Goal: Task Accomplishment & Management: Use online tool/utility

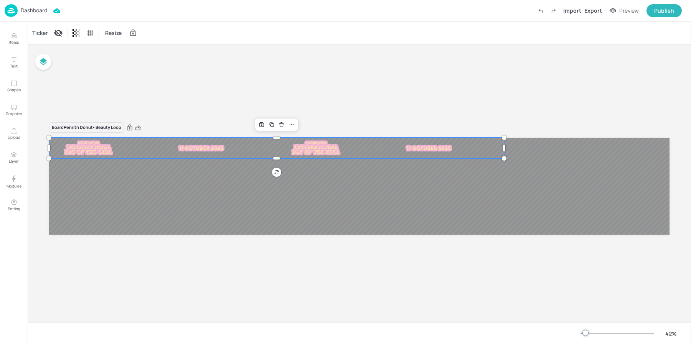
click at [126, 143] on div at bounding box center [106, 148] width 114 height 17
click at [38, 32] on div "Ticker" at bounding box center [40, 33] width 18 height 12
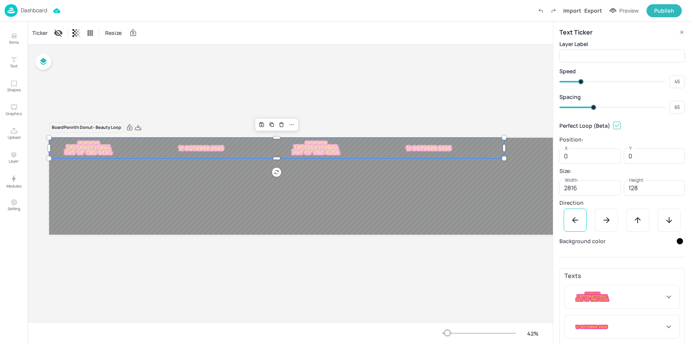
scroll to position [25, 0]
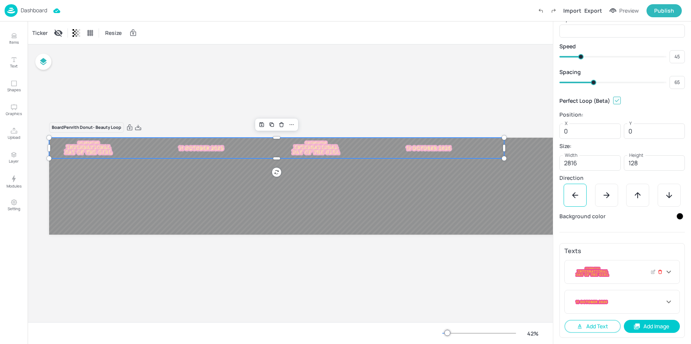
click at [659, 274] on icon at bounding box center [659, 272] width 3 height 3
type input "336"
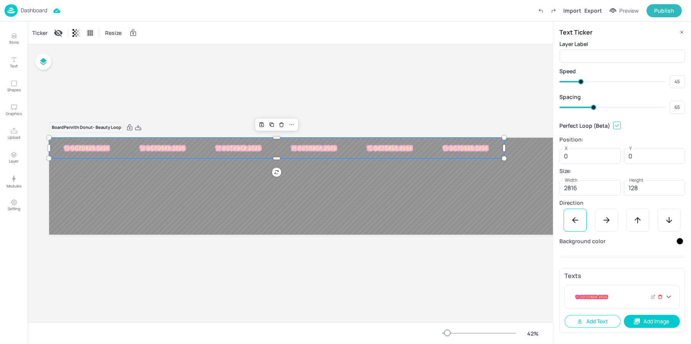
click at [660, 297] on icon at bounding box center [660, 296] width 5 height 5
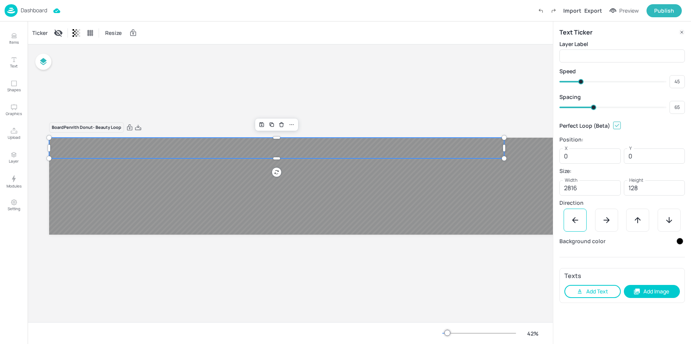
click at [598, 296] on button "Add Text" at bounding box center [592, 291] width 56 height 13
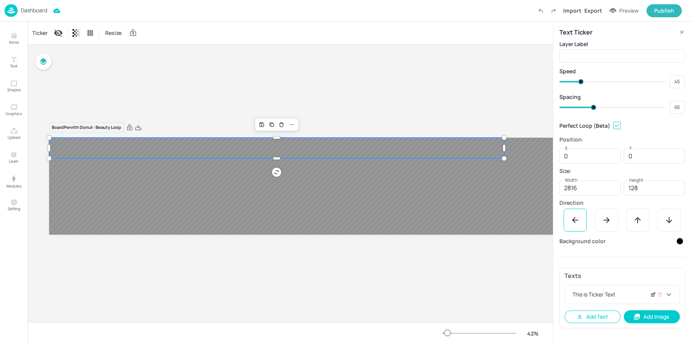
click at [651, 296] on icon at bounding box center [652, 294] width 3 height 3
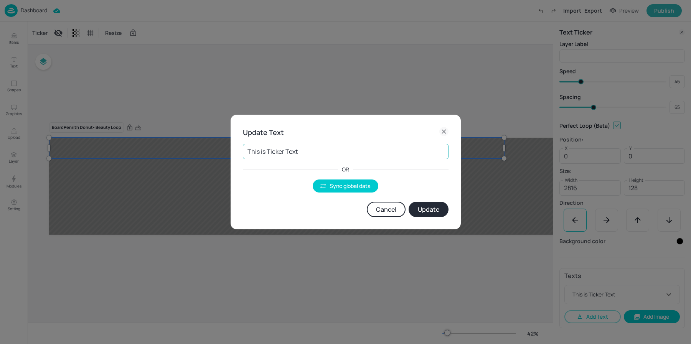
click at [313, 152] on input "This is Ticker Text" at bounding box center [346, 151] width 206 height 15
click at [337, 188] on button "Sync global data" at bounding box center [346, 186] width 66 height 13
click at [298, 153] on body "Dashboard Import Export Preview Publish Items Text Shapes Graphics Upload Layer…" at bounding box center [345, 172] width 691 height 344
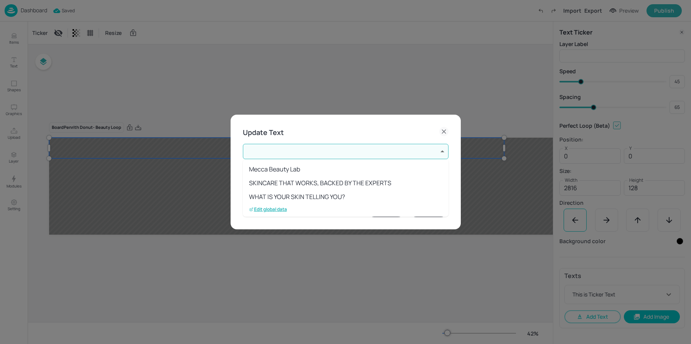
click at [277, 211] on p "Edit global data" at bounding box center [268, 209] width 38 height 5
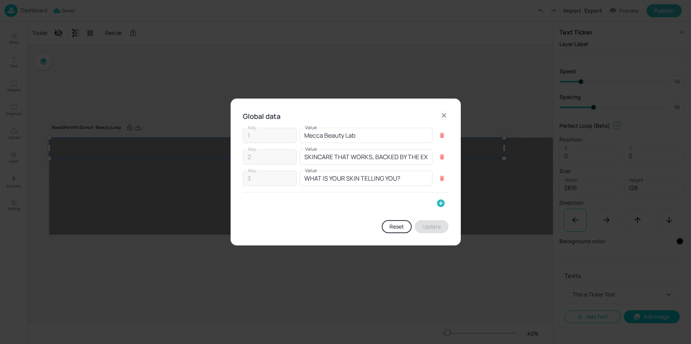
drag, startPoint x: 439, startPoint y: 203, endPoint x: 421, endPoint y: 203, distance: 18.0
click at [439, 203] on icon "button" at bounding box center [440, 203] width 9 height 9
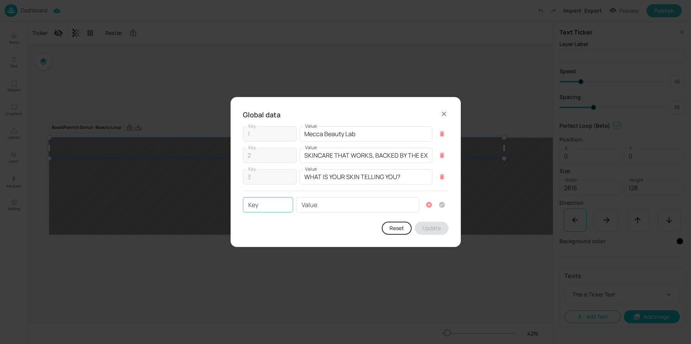
click at [264, 203] on input "Key" at bounding box center [268, 204] width 50 height 15
type input "4"
click at [305, 202] on input "Value" at bounding box center [357, 204] width 123 height 15
click at [321, 204] on input "Value" at bounding box center [357, 204] width 123 height 15
paste input "JUST LANDED: BEAUTY LOOP BOXES!"
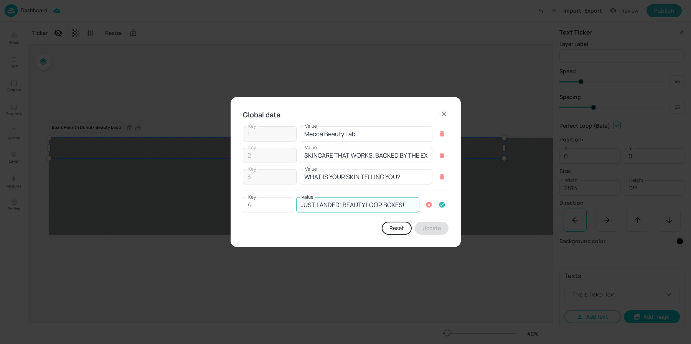
type input "JUST LANDED: BEAUTY LOOP BOXES!"
click at [440, 203] on icon "button" at bounding box center [442, 205] width 6 height 6
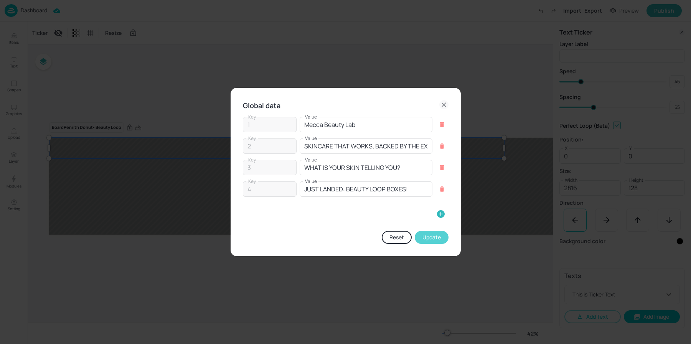
click at [432, 237] on button "Update" at bounding box center [432, 237] width 34 height 13
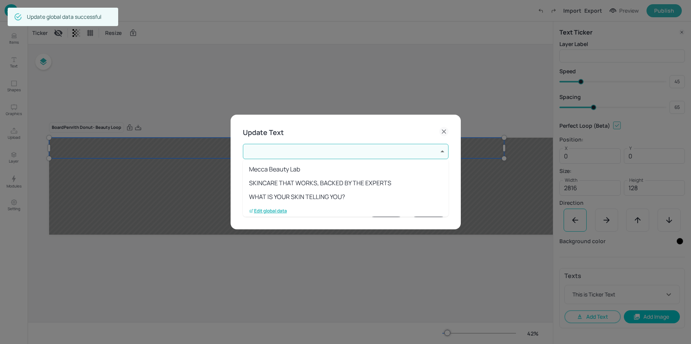
scroll to position [15, 0]
click at [324, 192] on li "JUST LANDED: BEAUTY LOOP BOXES!" at bounding box center [346, 195] width 206 height 14
type input "4"
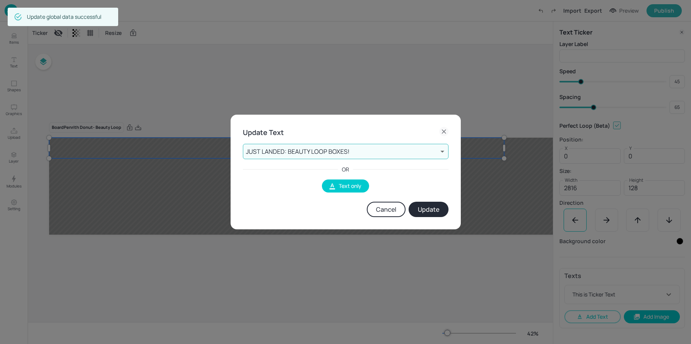
click at [426, 211] on button "Update" at bounding box center [429, 209] width 40 height 15
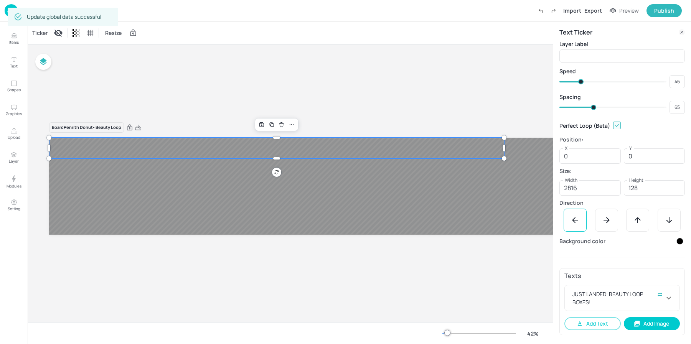
scroll to position [0, 0]
click at [671, 301] on icon at bounding box center [668, 297] width 9 height 9
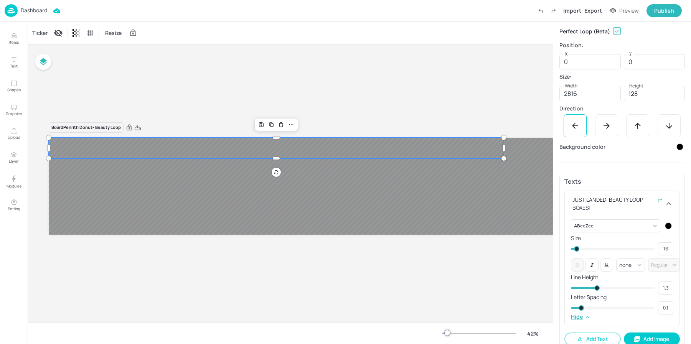
scroll to position [107, 0]
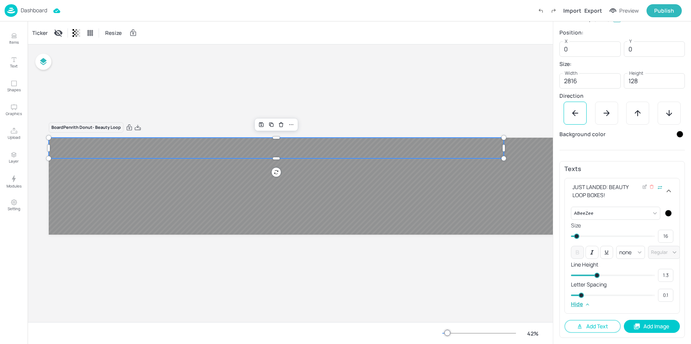
click at [666, 213] on div at bounding box center [668, 213] width 7 height 7
click at [664, 239] on div at bounding box center [661, 236] width 8 height 8
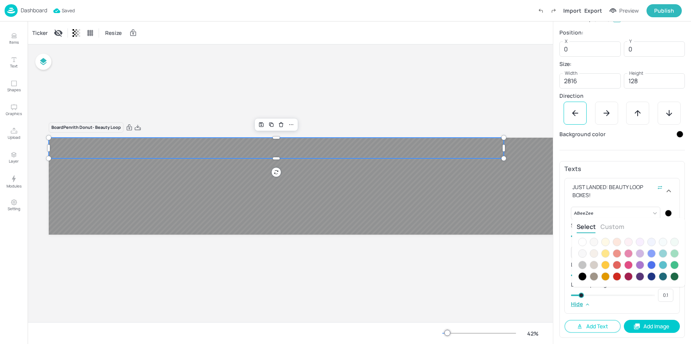
click at [582, 242] on div at bounding box center [582, 242] width 8 height 8
click at [623, 202] on div at bounding box center [345, 172] width 691 height 344
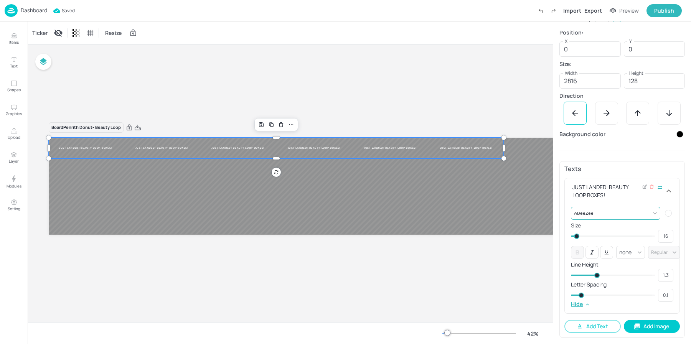
click at [597, 218] on body "Dashboard Saved Import Export Preview Publish Items Text Shapes Graphics Upload…" at bounding box center [345, 172] width 691 height 344
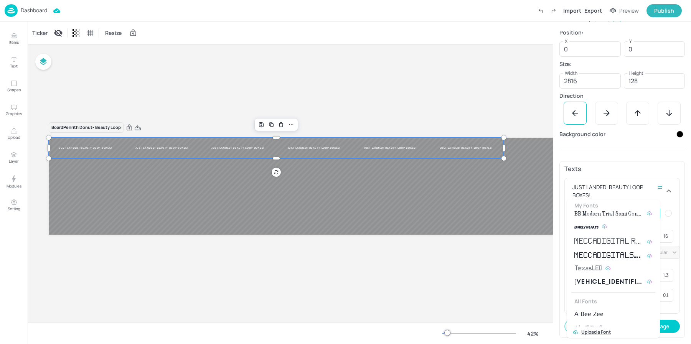
scroll to position [106, 0]
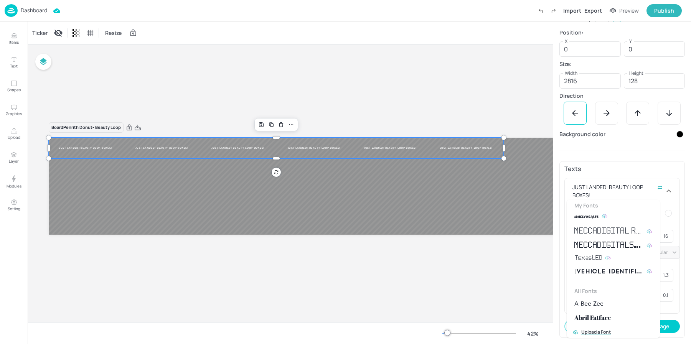
click at [614, 271] on span "[VEHICLE_IDENTIFICATION_NUMBER]" at bounding box center [608, 271] width 69 height 9
type input "{"font":"[VEHICLE_IDENTIFICATION_NUMBER]","group":"template"}"
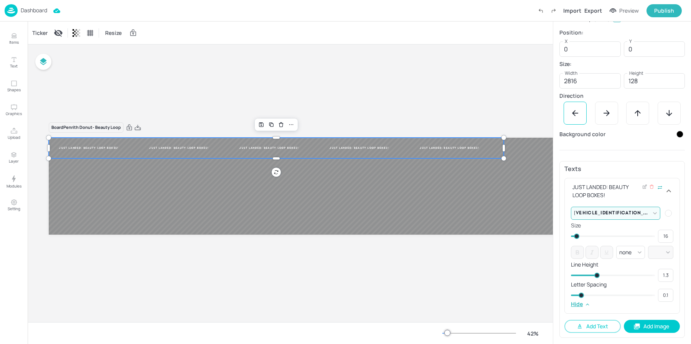
type input "14"
type input "17"
type input "18"
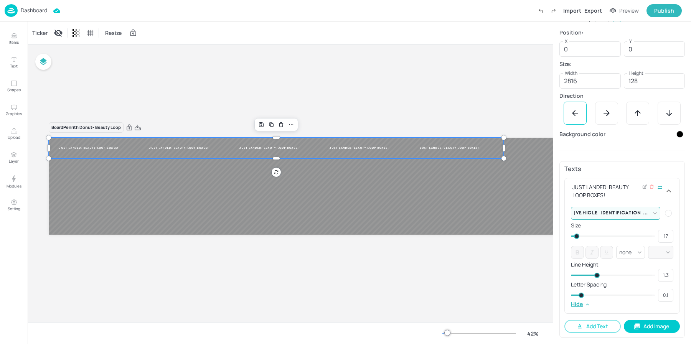
type input "18"
type input "19"
type input "21"
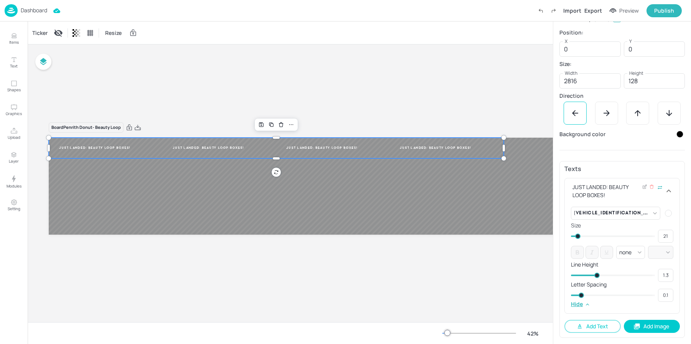
type input "22"
type input "23"
type input "25"
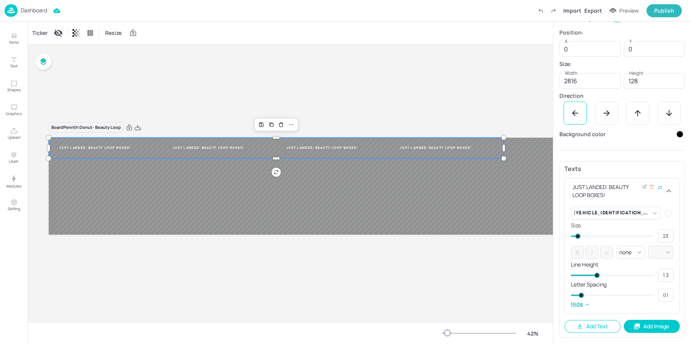
type input "25"
type input "31"
type input "32"
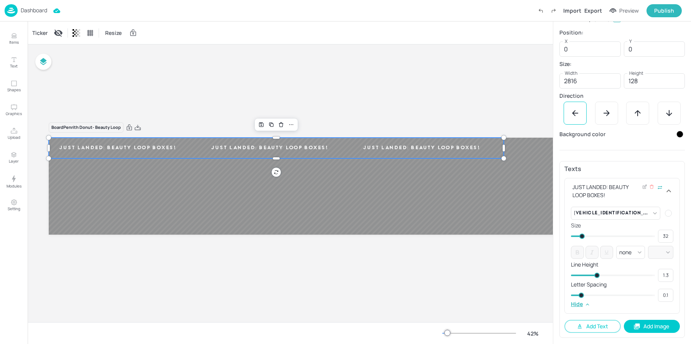
type input "36"
type input "35"
type input "38"
type input "36"
type input "43"
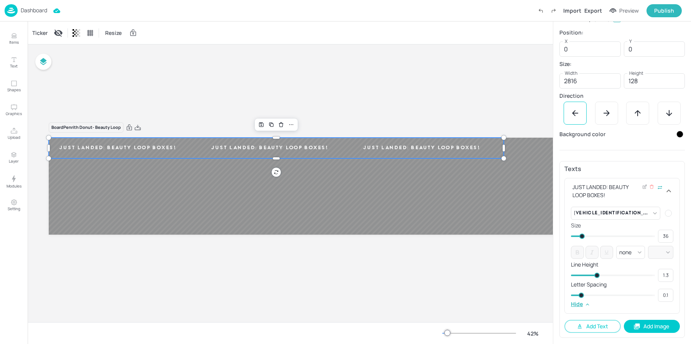
type input "38"
type input "49"
type input "43"
type input "53"
type input "49"
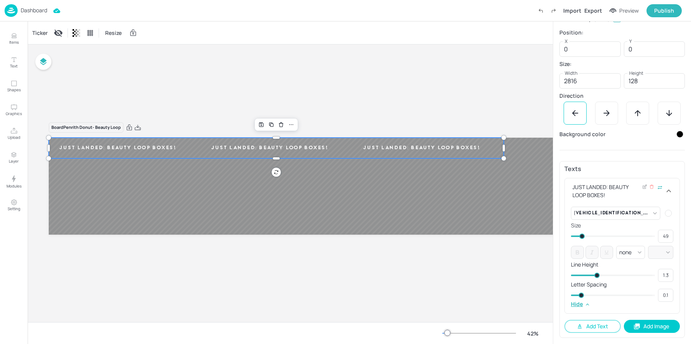
type input "57"
type input "62"
type input "59"
type input "63"
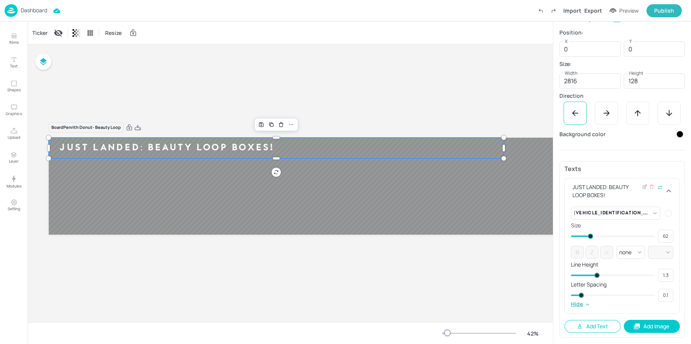
type input "63"
type input "64"
type input "65"
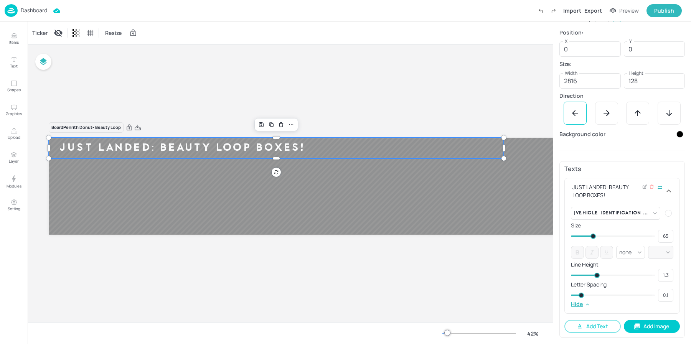
type input "67"
type input "71"
type input "74"
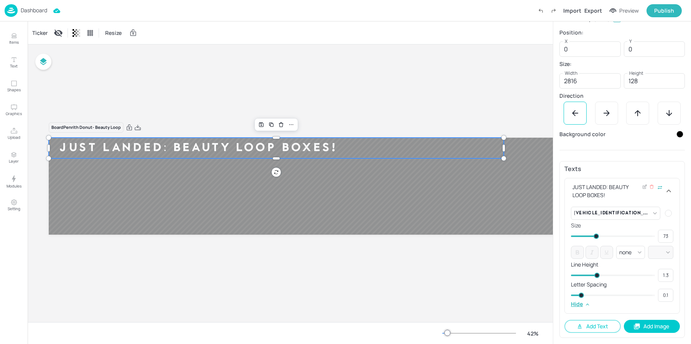
type input "74"
type input "77"
type input "76"
type input "78"
type input "77"
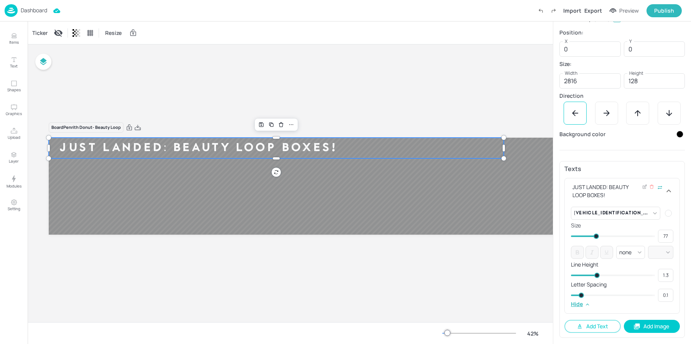
type input "79"
type input "78"
type input "80"
type input "79"
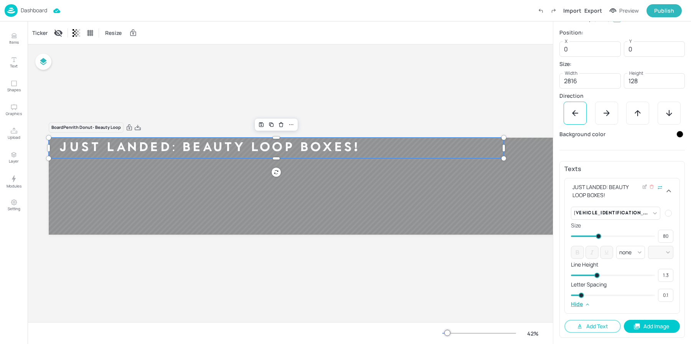
type input "79"
type input "78"
drag, startPoint x: 576, startPoint y: 234, endPoint x: 597, endPoint y: 234, distance: 21.1
click at [597, 234] on span at bounding box center [597, 236] width 5 height 5
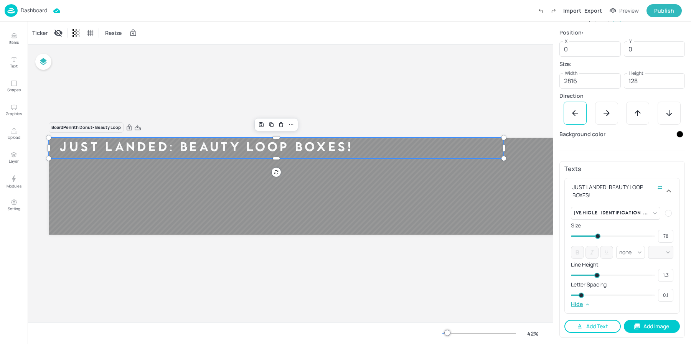
click at [603, 326] on button "Add Text" at bounding box center [592, 326] width 56 height 13
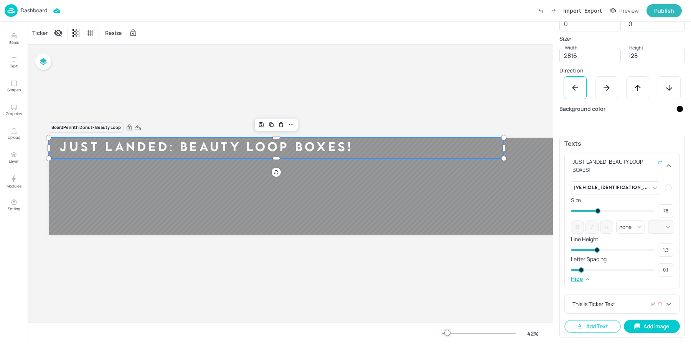
click at [625, 305] on div "This is Ticker Text" at bounding box center [617, 304] width 93 height 8
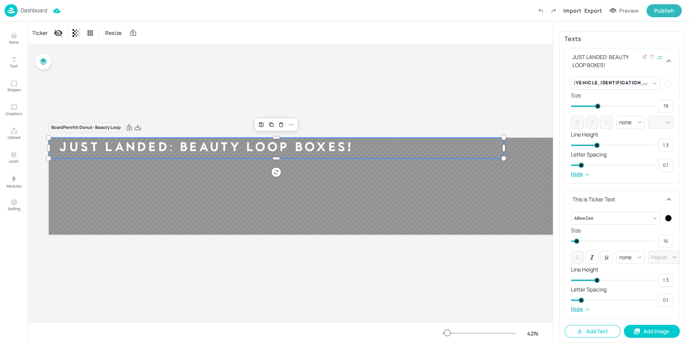
scroll to position [242, 0]
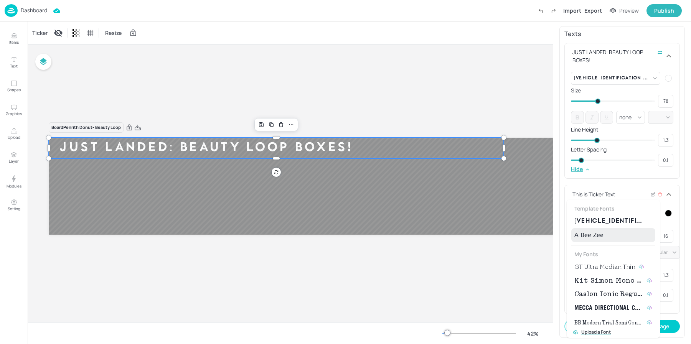
click at [651, 213] on body "Dashboard Import Export Preview Publish Items Text Shapes Graphics Upload Layer…" at bounding box center [345, 172] width 691 height 344
click at [625, 221] on span "[VEHICLE_IDENTIFICATION_NUMBER]" at bounding box center [608, 221] width 69 height 9
type input "{"font":"[VEHICLE_IDENTIFICATION_NUMBER]","group":"template"}"
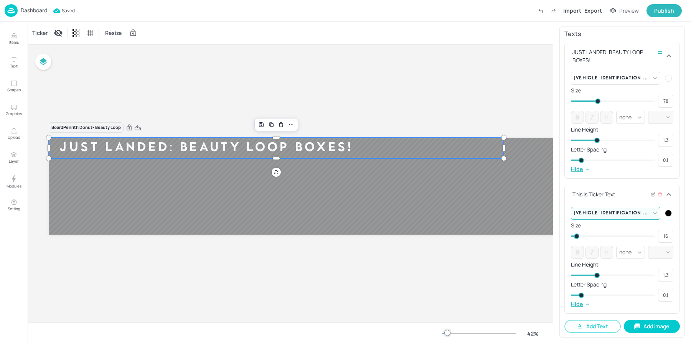
click at [666, 212] on div at bounding box center [668, 213] width 7 height 7
click at [661, 235] on icon at bounding box center [661, 236] width 0 height 2
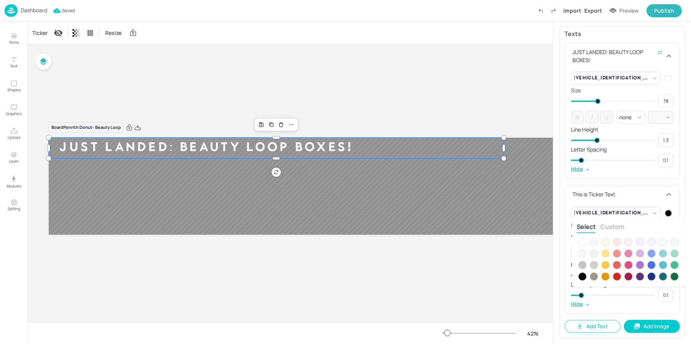
click at [584, 239] on div at bounding box center [582, 242] width 8 height 8
click at [629, 199] on div at bounding box center [345, 172] width 691 height 344
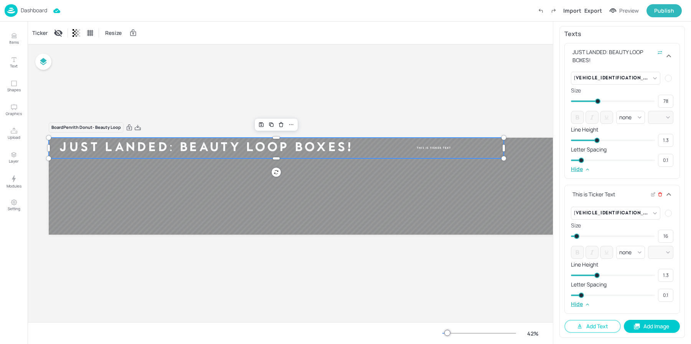
click at [658, 195] on icon at bounding box center [660, 194] width 5 height 5
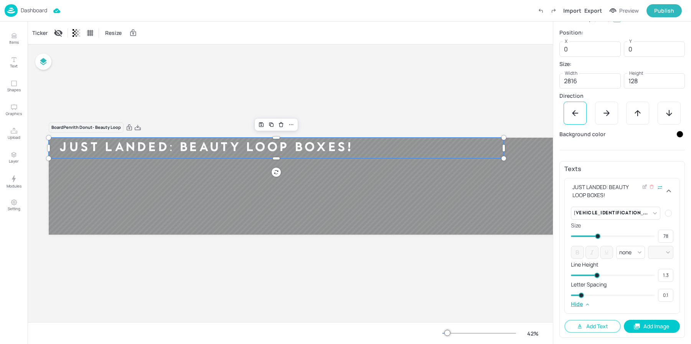
scroll to position [107, 0]
click at [605, 325] on button "Add Text" at bounding box center [592, 326] width 56 height 13
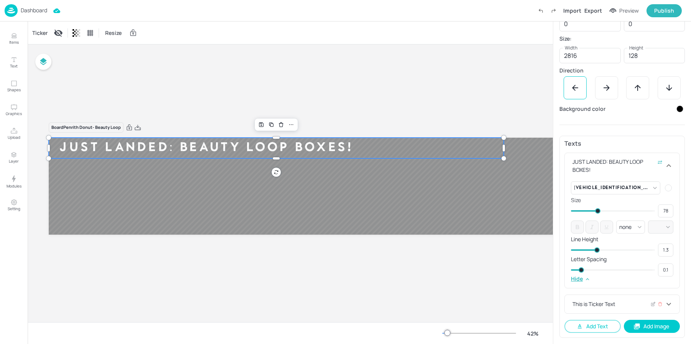
click at [612, 301] on div "This is Ticker Text" at bounding box center [617, 304] width 93 height 8
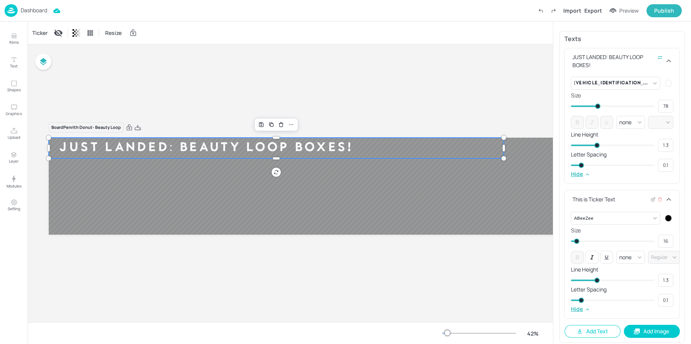
scroll to position [242, 0]
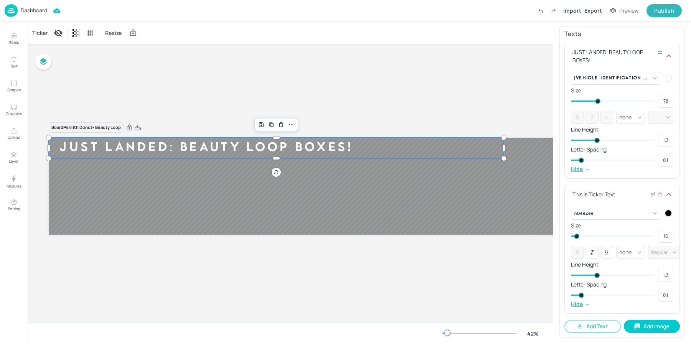
click at [667, 214] on div at bounding box center [668, 213] width 7 height 7
click at [661, 234] on div at bounding box center [661, 236] width 8 height 8
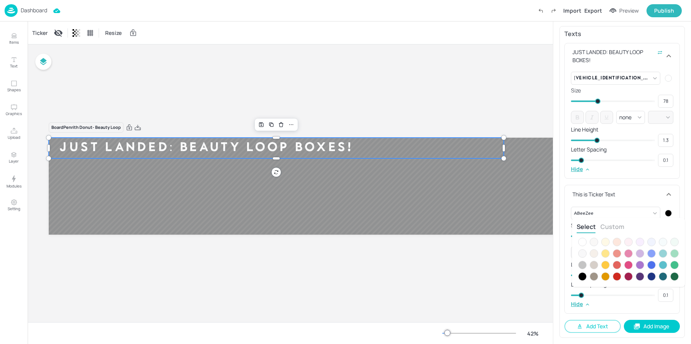
click at [580, 240] on div at bounding box center [582, 242] width 8 height 8
click at [605, 214] on div at bounding box center [345, 172] width 691 height 344
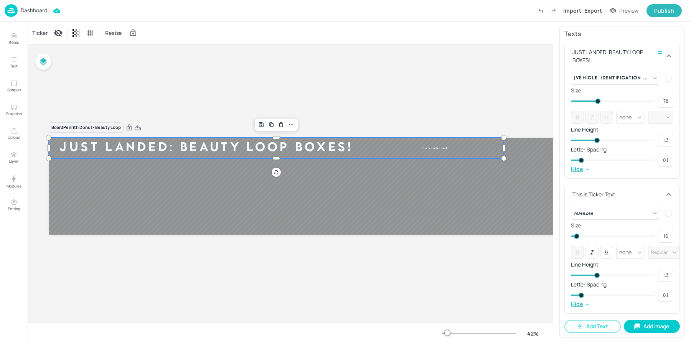
click at [608, 211] on body "Dashboard Import Export Preview Publish Items Text Shapes Graphics Upload Layer…" at bounding box center [345, 172] width 691 height 344
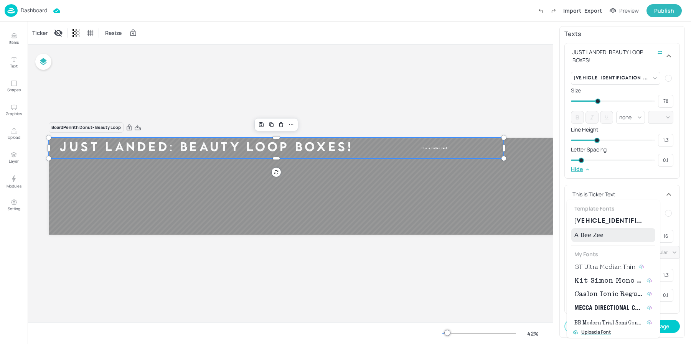
click at [606, 221] on span "[VEHICLE_IDENTIFICATION_NUMBER]" at bounding box center [608, 221] width 69 height 9
type input "{"font":"[VEHICLE_IDENTIFICATION_NUMBER]","group":"template"}"
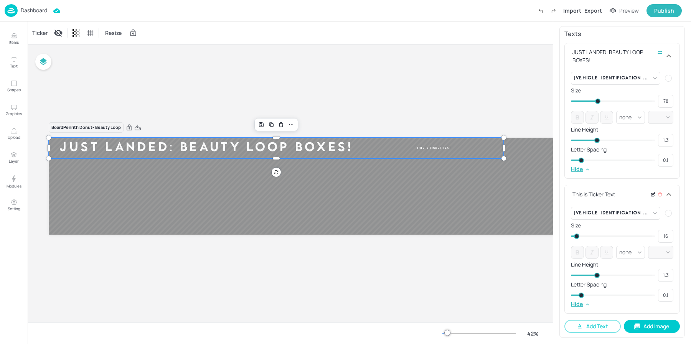
click at [652, 193] on icon at bounding box center [653, 194] width 3 height 3
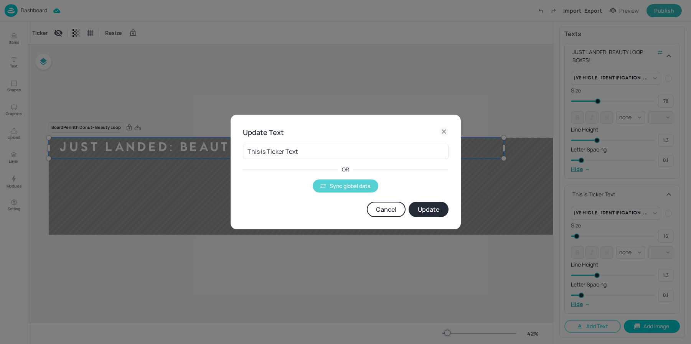
click at [331, 184] on button "Sync global data" at bounding box center [346, 186] width 66 height 13
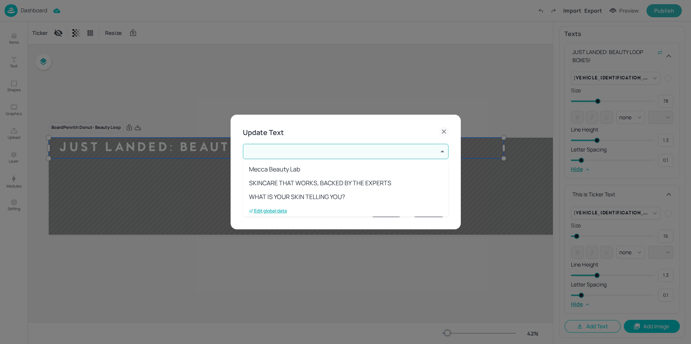
click at [305, 153] on body "Dashboard Import Export Preview Publish Items Text Shapes Graphics Upload Layer…" at bounding box center [345, 172] width 691 height 344
click at [318, 193] on li "JUST LANDED: BEAUTY LOOP BOXES!" at bounding box center [346, 195] width 206 height 14
type input "4"
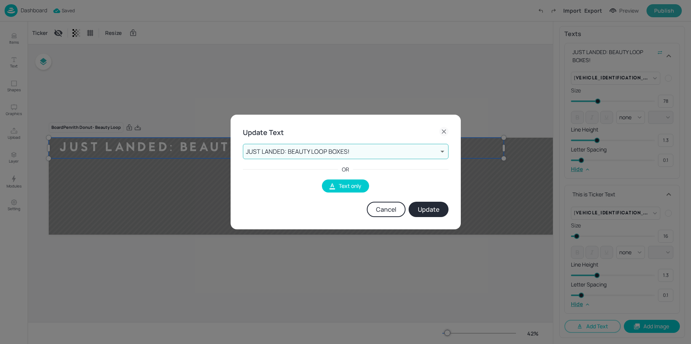
click at [434, 210] on button "Update" at bounding box center [429, 209] width 40 height 15
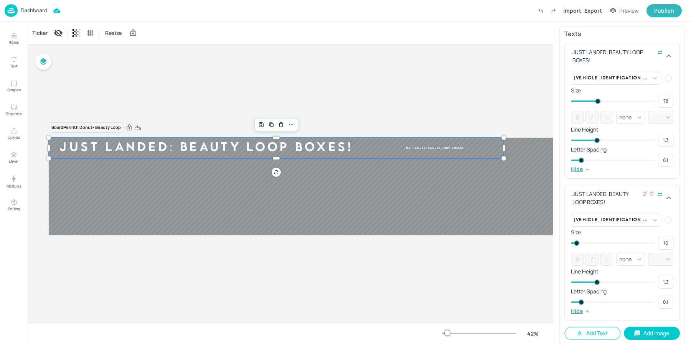
type input "18"
type input "21"
type input "19"
type input "23"
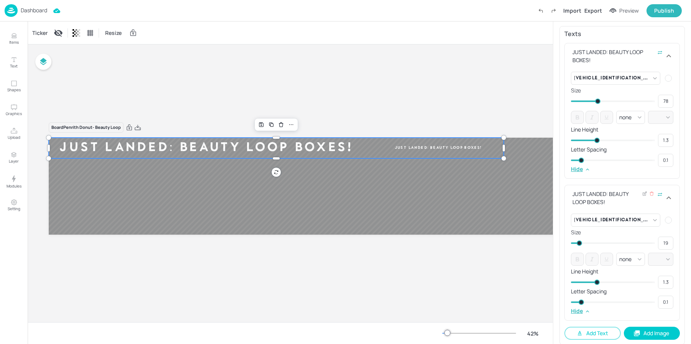
type input "21"
type input "25"
type input "23"
type input "28"
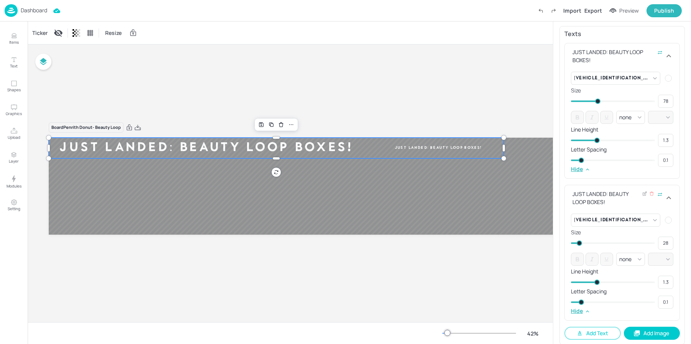
type input "29"
type input "31"
type input "32"
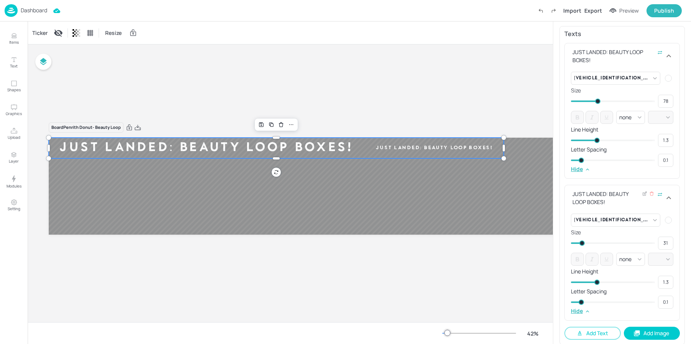
type input "32"
type input "37"
type input "33"
type input "38"
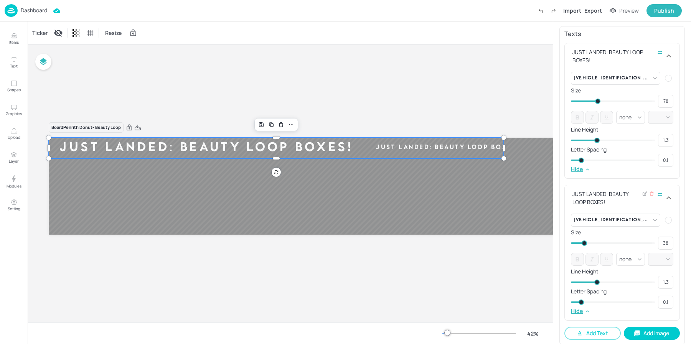
type input "39"
type input "40"
type input "42"
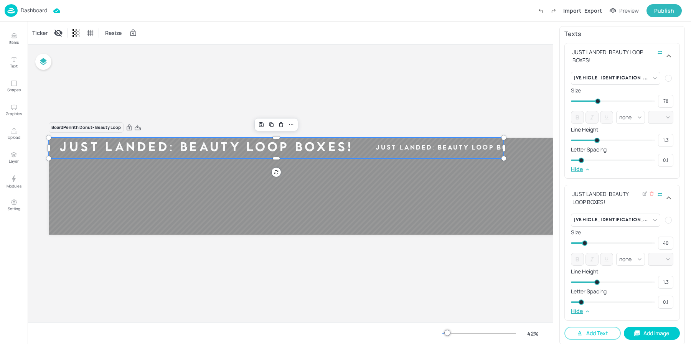
type input "42"
type input "43"
type input "44"
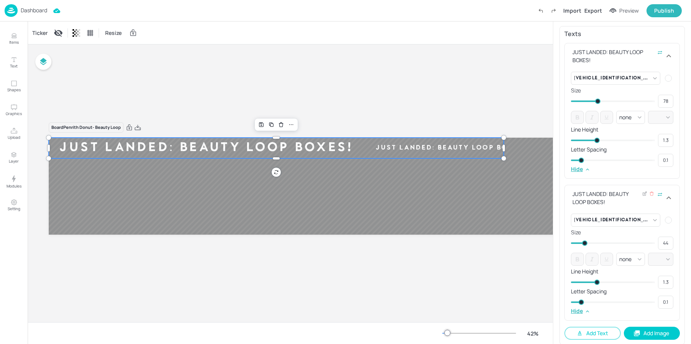
type input "45"
type input "46"
type input "47"
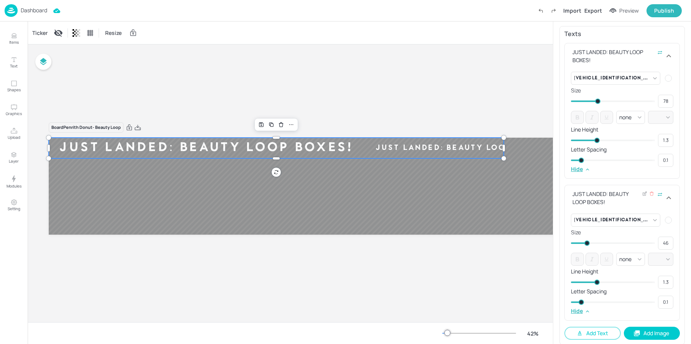
type input "47"
type input "49"
type input "50"
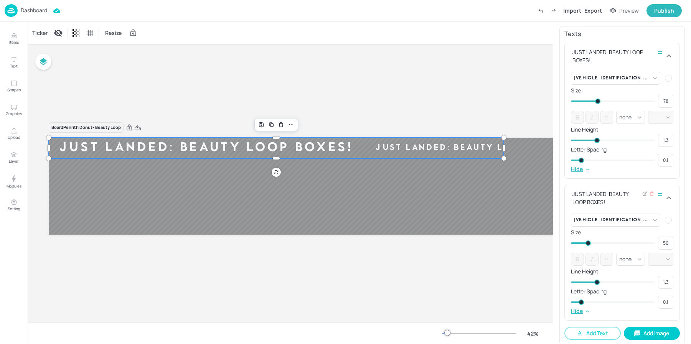
type input "51"
type input "52"
type input "53"
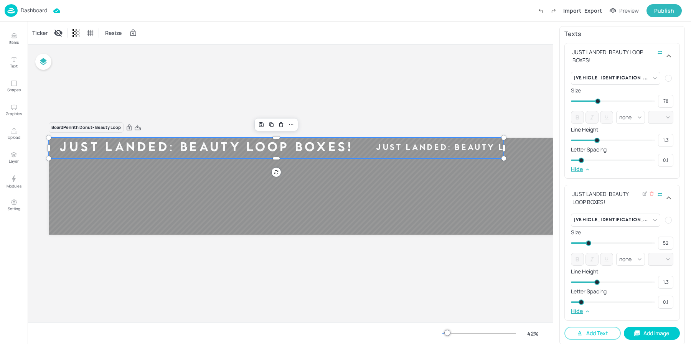
type input "53"
type input "63"
type input "57"
type input "65"
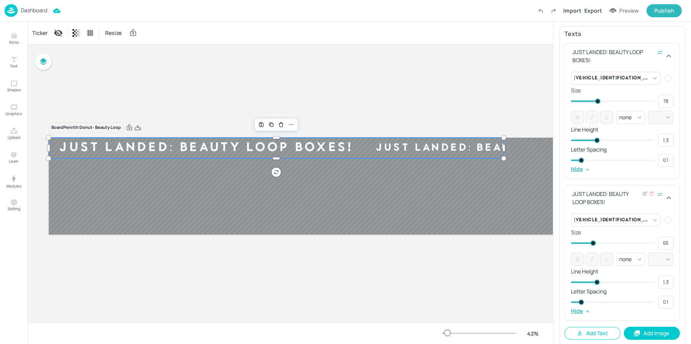
type input "66"
type input "67"
type input "69"
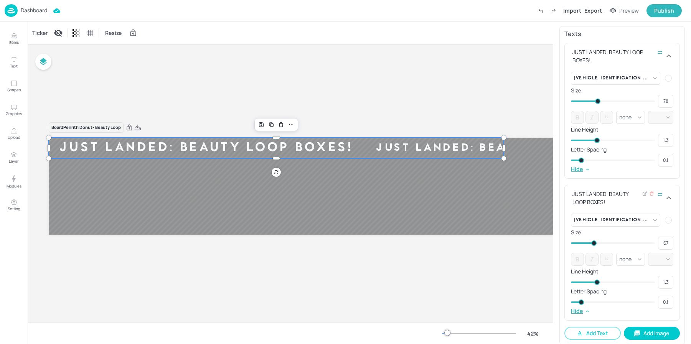
type input "69"
type input "70"
type input "71"
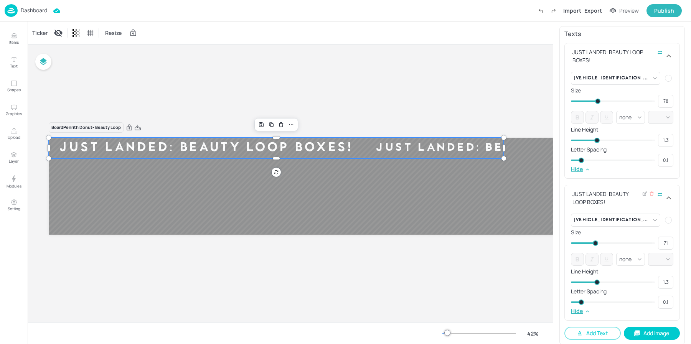
type input "72"
type input "73"
type input "74"
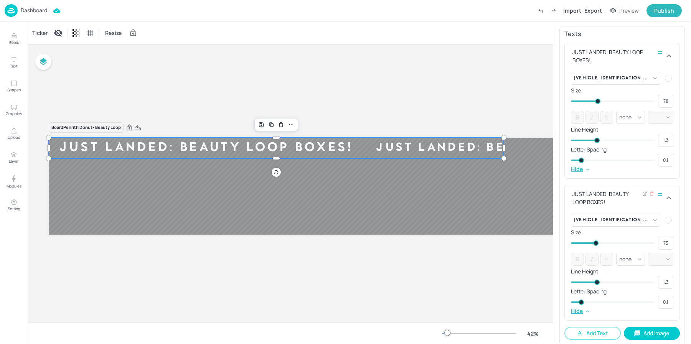
type input "74"
type input "76"
type input "77"
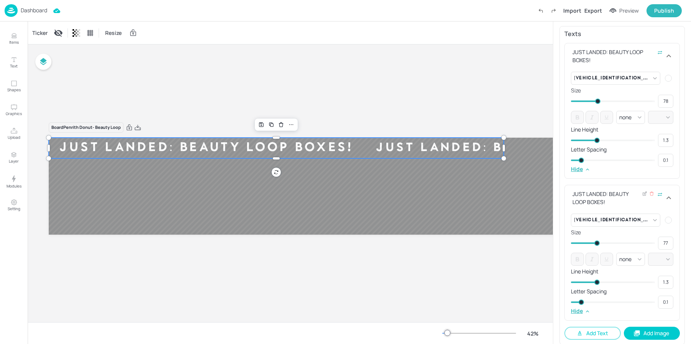
type input "78"
type input "79"
type input "80"
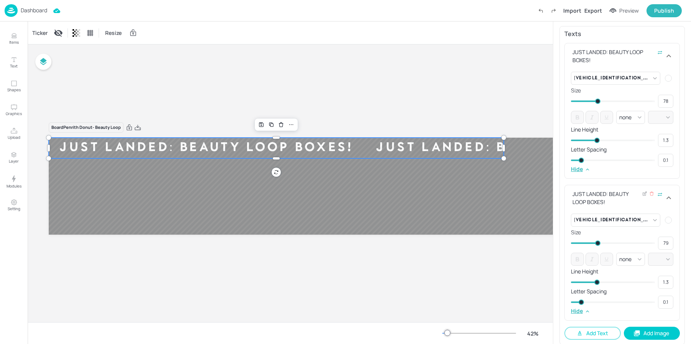
type input "80"
type input "79"
type input "78"
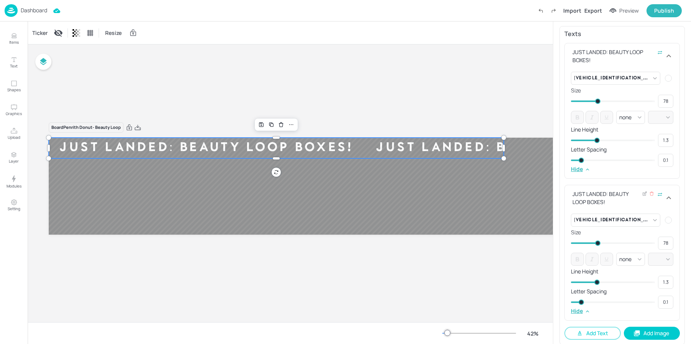
drag, startPoint x: 577, startPoint y: 242, endPoint x: 597, endPoint y: 243, distance: 20.0
click at [597, 242] on span at bounding box center [597, 243] width 5 height 5
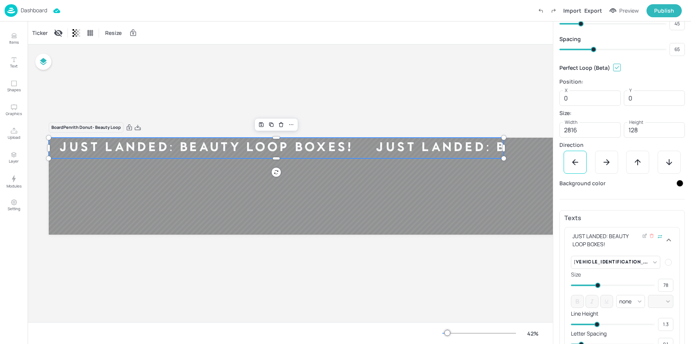
scroll to position [0, 0]
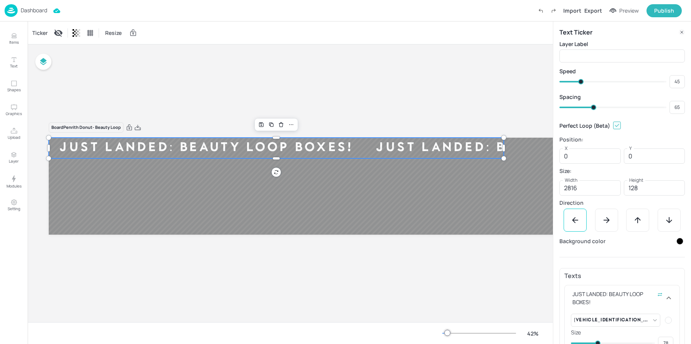
type input "65"
type input "63"
type input "64"
type input "62"
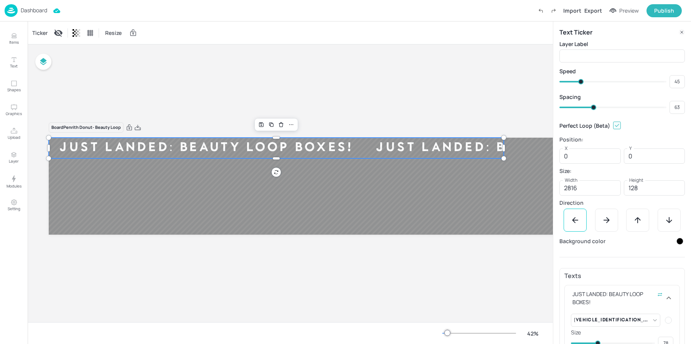
type input "62"
type input "61"
type input "57"
type input "59"
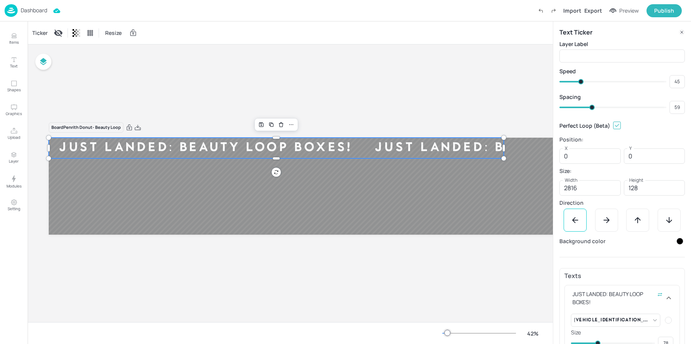
type input "56"
type input "54"
type input "50"
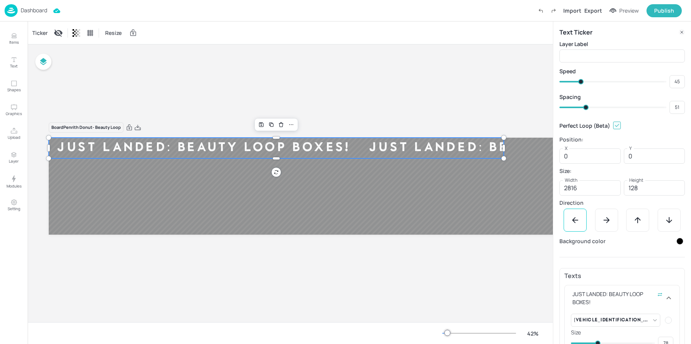
type input "50"
type input "56"
type input "74"
type input "69"
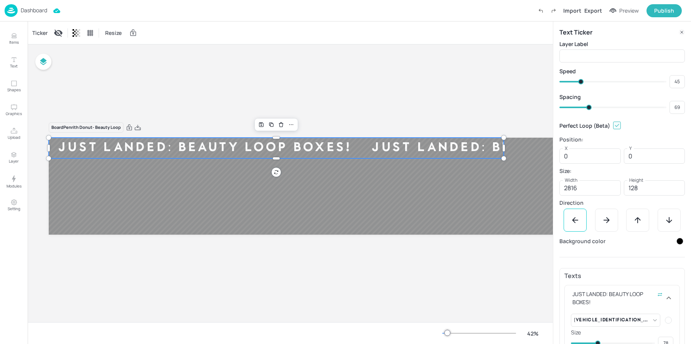
type input "79"
type input "74"
type input "81"
type input "79"
type input "87"
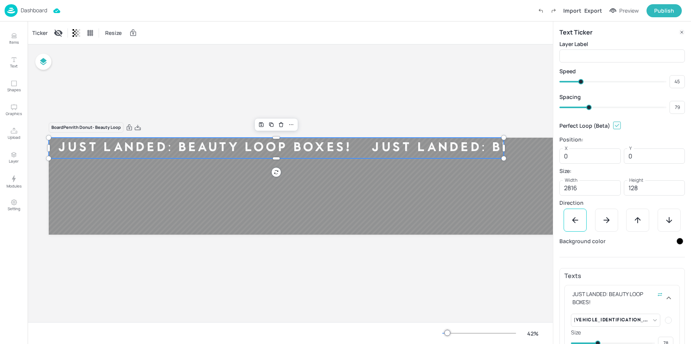
type input "81"
type input "98"
type input "87"
type input "103"
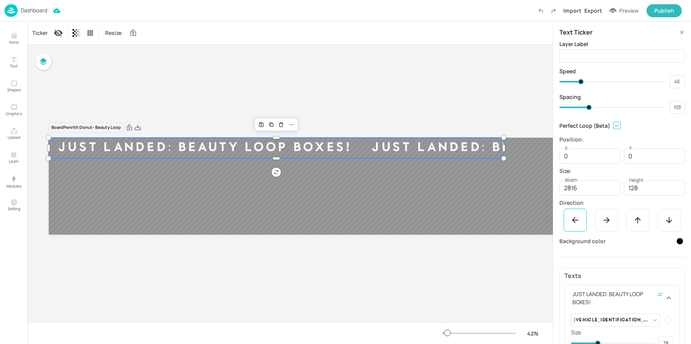
type input "104"
type input "105"
type input "110"
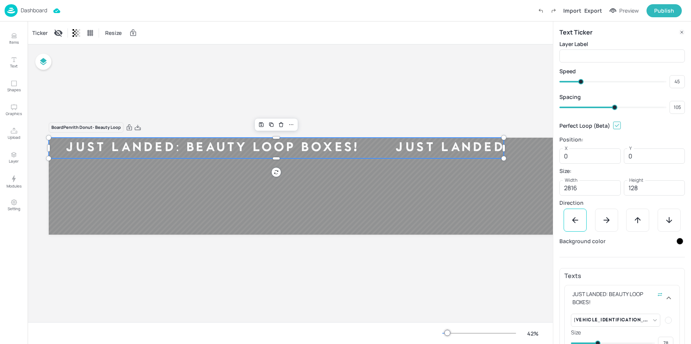
type input "107"
type input "114"
type input "115"
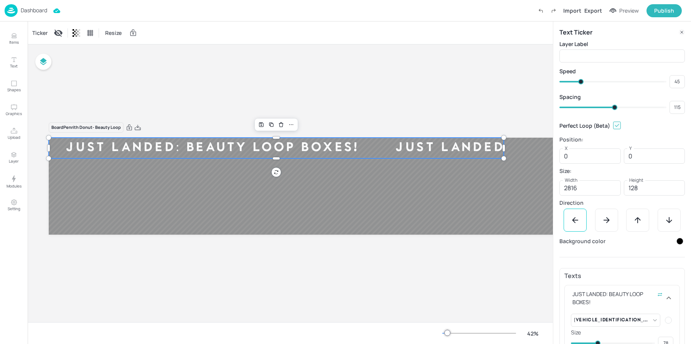
type input "116"
type input "117"
type input "118"
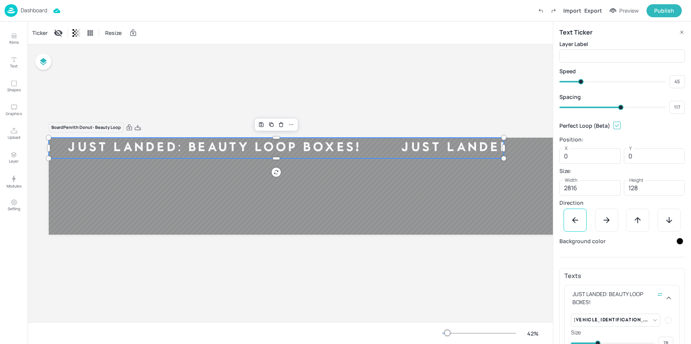
type input "118"
type input "120"
type input "124"
type input "122"
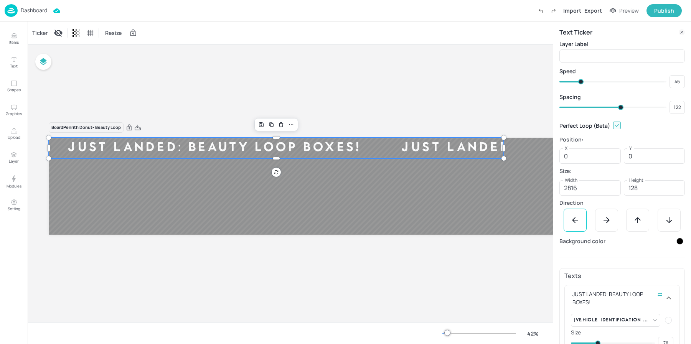
type input "133"
type input "124"
type input "135"
drag, startPoint x: 593, startPoint y: 109, endPoint x: 630, endPoint y: 106, distance: 37.0
click at [630, 106] on span at bounding box center [630, 107] width 5 height 5
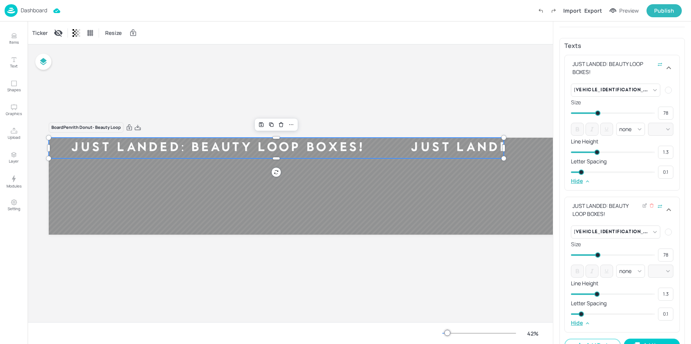
scroll to position [232, 0]
click at [246, 82] on div "Board Penrith Donut- Beauty Loop JUST LANDED: BEAUTY LOOP BOXES! JUST LANDED: B…" at bounding box center [358, 184] width 663 height 278
click at [660, 10] on div "Publish" at bounding box center [664, 11] width 20 height 8
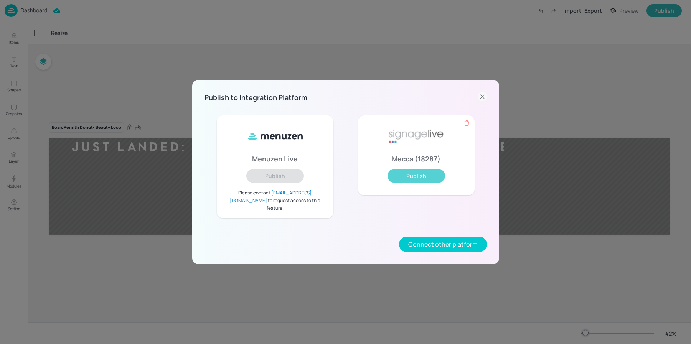
click at [416, 180] on button "Publish" at bounding box center [416, 176] width 58 height 14
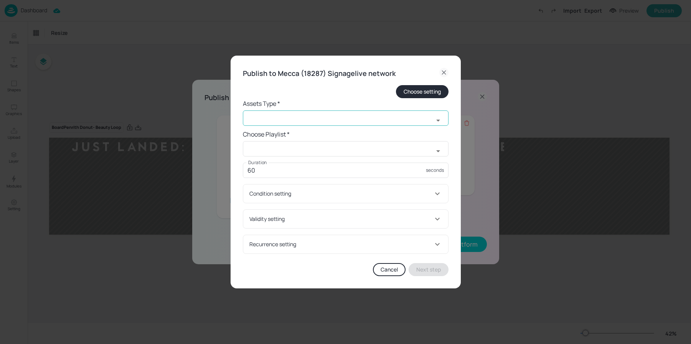
click at [266, 116] on input "text" at bounding box center [338, 117] width 191 height 15
click at [274, 135] on li "widget" at bounding box center [346, 135] width 206 height 13
click at [275, 149] on input "text" at bounding box center [338, 148] width 191 height 15
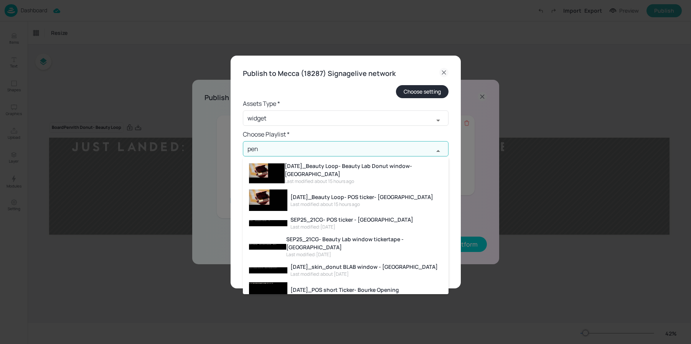
click at [297, 170] on div "[DATE]_Beauty Loop- Beauty Lab Donut window- [GEOGRAPHIC_DATA]" at bounding box center [364, 170] width 158 height 16
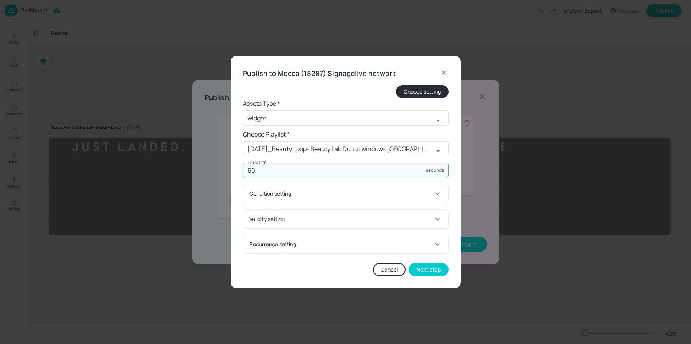
click at [277, 175] on input "60" at bounding box center [334, 170] width 183 height 15
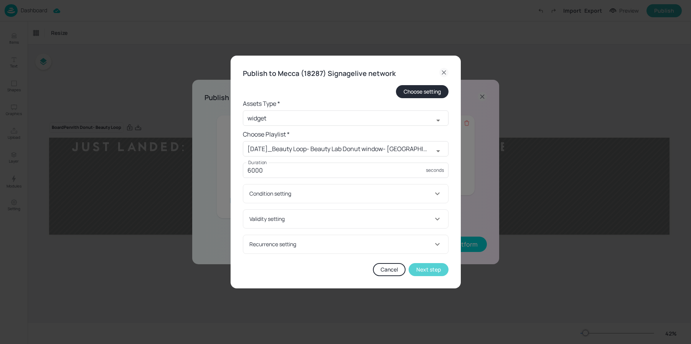
click at [437, 273] on button "Next step" at bounding box center [429, 269] width 40 height 13
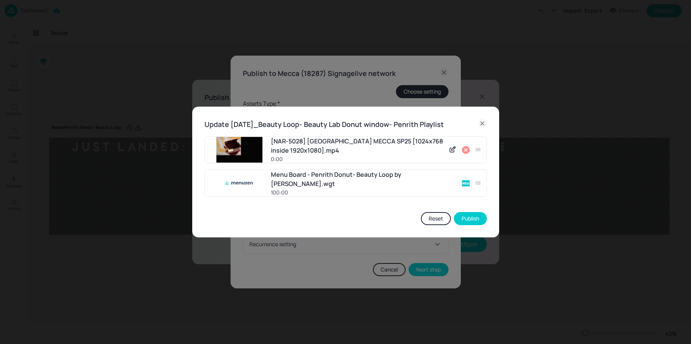
click at [467, 152] on icon at bounding box center [465, 149] width 9 height 9
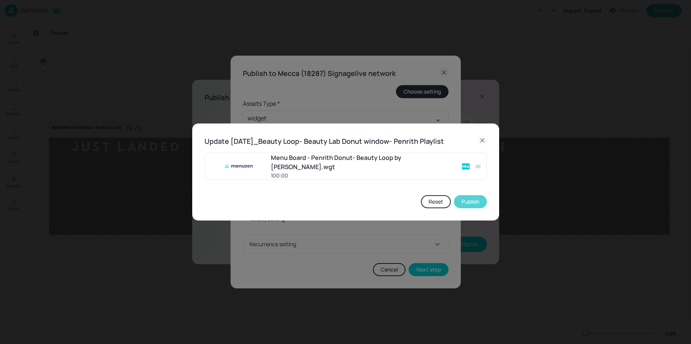
click at [470, 201] on button "Publish" at bounding box center [470, 201] width 33 height 13
